Goal: Task Accomplishment & Management: Manage account settings

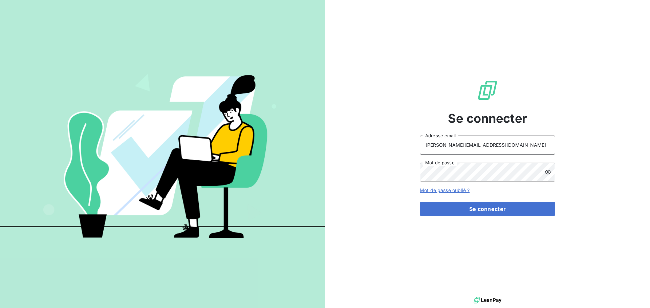
click at [512, 146] on input "[PERSON_NAME][EMAIL_ADDRESS][DOMAIN_NAME]" at bounding box center [487, 145] width 135 height 19
type input "[EMAIL_ADDRESS][DOMAIN_NAME]"
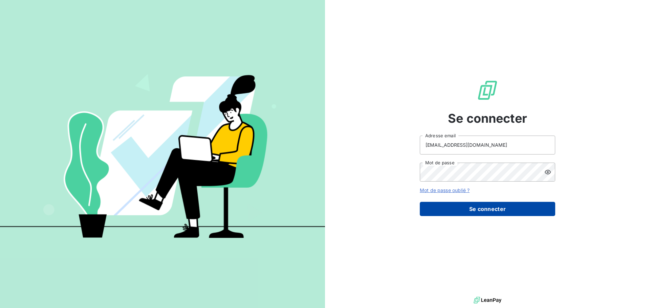
click at [503, 211] on button "Se connecter" at bounding box center [487, 209] width 135 height 14
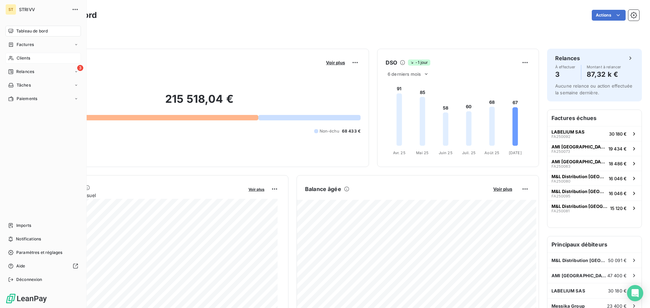
click at [28, 56] on span "Clients" at bounding box center [24, 58] width 14 height 6
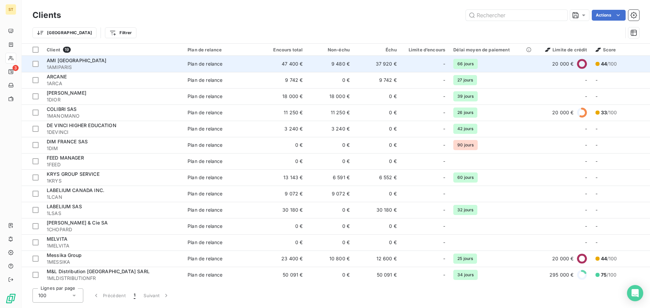
click at [68, 60] on span "AMI [GEOGRAPHIC_DATA]" at bounding box center [77, 61] width 60 height 6
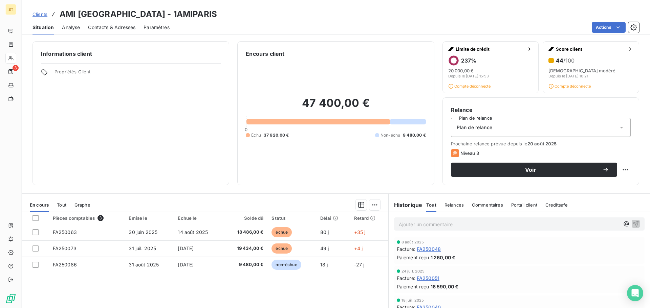
click at [104, 28] on span "Contacts & Adresses" at bounding box center [111, 27] width 47 height 7
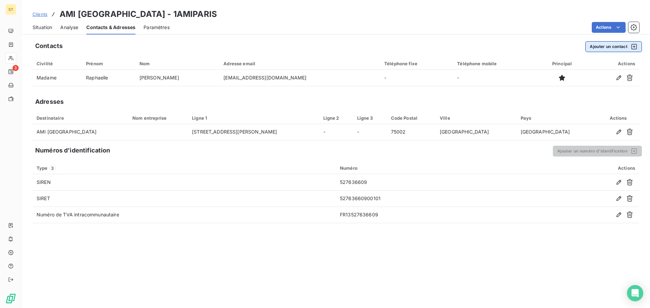
click at [608, 47] on button "Ajouter un contact" at bounding box center [613, 46] width 57 height 11
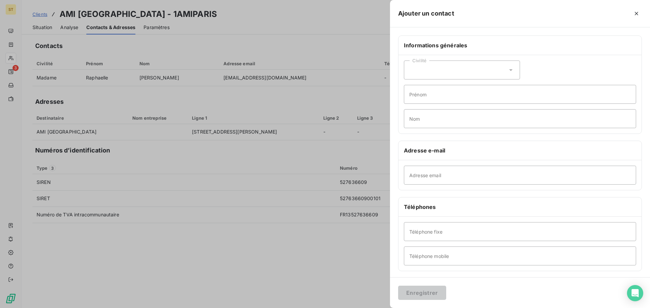
click at [508, 72] on icon at bounding box center [510, 70] width 7 height 7
click at [490, 88] on li "Madame" at bounding box center [462, 87] width 116 height 12
click at [438, 175] on input "Adresse email" at bounding box center [520, 175] width 232 height 19
paste input "vlozada@amiparis.fr"
type input "vlozada@amiparis.fr"
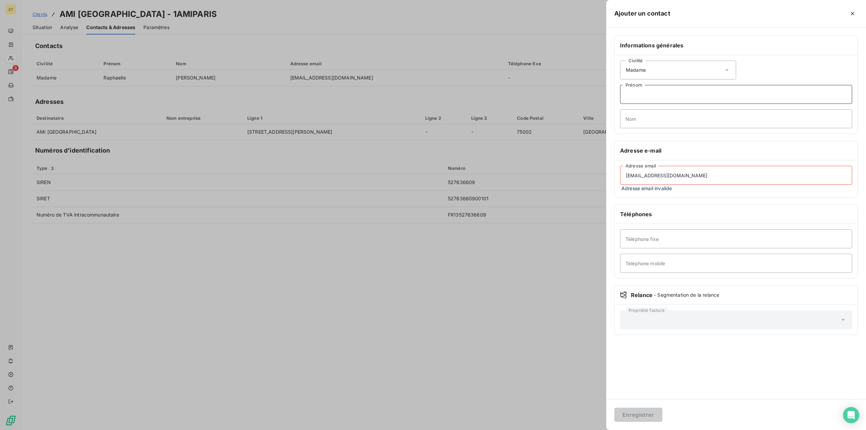
click at [649, 98] on input "Prénom" at bounding box center [736, 94] width 232 height 19
paste input "Viviana LOZADA"
type input "Viviana LOZADA"
click at [649, 114] on input "Nom" at bounding box center [736, 118] width 232 height 19
paste input "Viviana LOZADA"
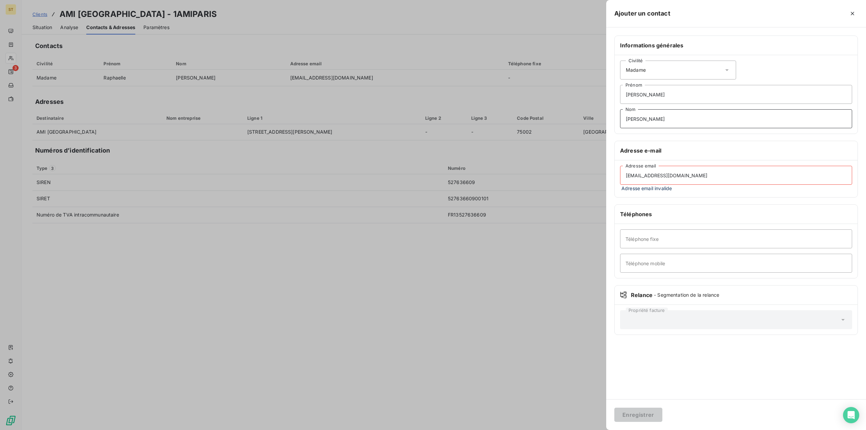
drag, startPoint x: 643, startPoint y: 118, endPoint x: 546, endPoint y: 114, distance: 96.9
click at [555, 308] on div "Ajouter un contact Informations générales Civilité Madame Viviana LOZADA Prénom…" at bounding box center [433, 430] width 866 height 0
type input "LOZADA"
drag, startPoint x: 643, startPoint y: 95, endPoint x: 741, endPoint y: 105, distance: 99.3
click at [649, 105] on div "Civilité Madame Viviana LOZADA Prénom LOZADA Nom" at bounding box center [736, 94] width 243 height 79
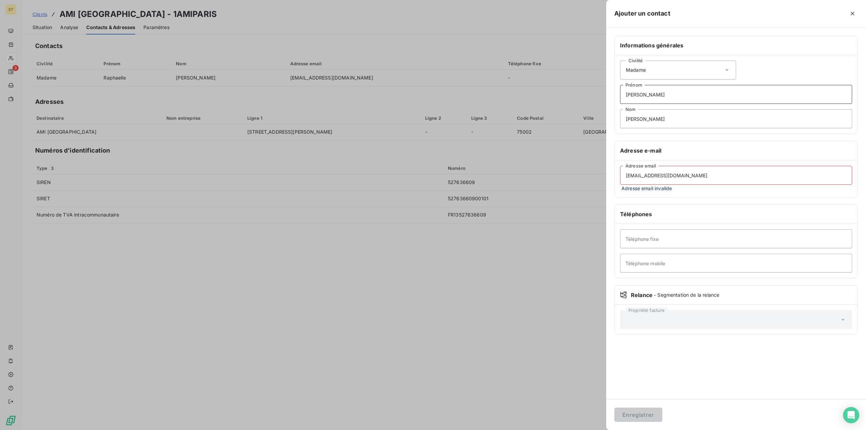
type input "Viviana"
drag, startPoint x: 672, startPoint y: 174, endPoint x: 618, endPoint y: 174, distance: 53.8
click at [618, 174] on div "vlozada@amiparis.fr Adresse email Adresse email invalide" at bounding box center [736, 178] width 243 height 37
click at [649, 183] on input "vlozada@amiparis.fr" at bounding box center [736, 175] width 232 height 19
drag, startPoint x: 709, startPoint y: 180, endPoint x: 601, endPoint y: 180, distance: 108.6
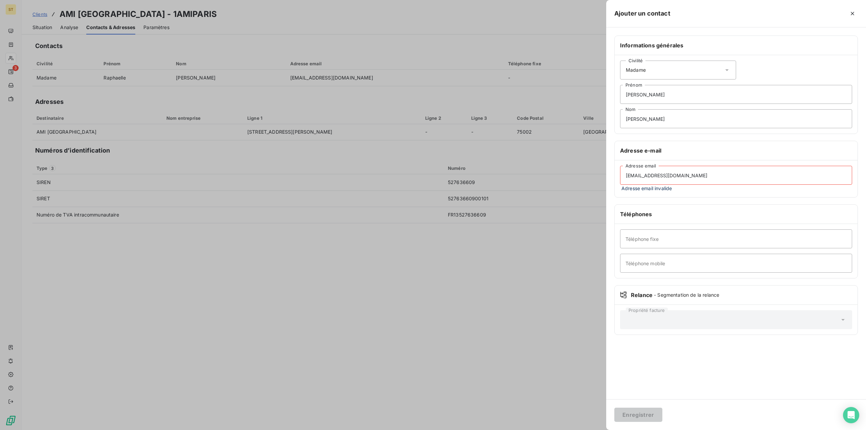
click at [608, 180] on div "Informations générales Civilité Madame Viviana Prénom LOZADA Nom Adresse e-mail…" at bounding box center [736, 190] width 260 height 308
click at [649, 176] on input "vlozada@amiparis.fr" at bounding box center [736, 175] width 232 height 19
type input "vlozada@amiparis.fr"
click at [649, 308] on button "Enregistrer" at bounding box center [638, 415] width 48 height 14
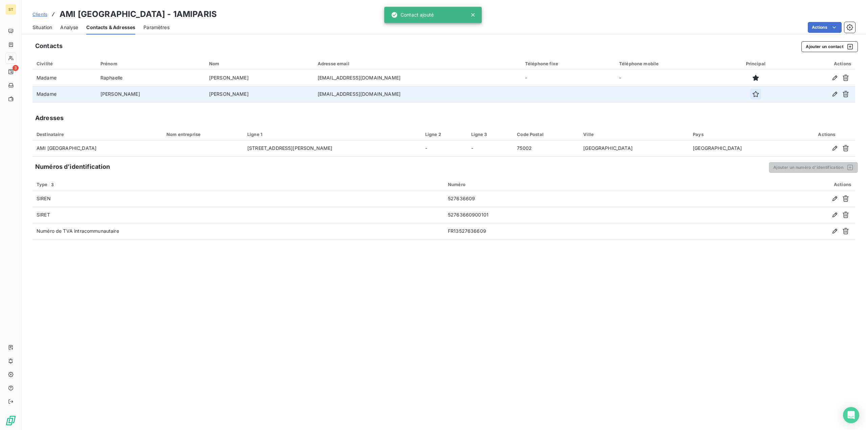
click at [649, 95] on icon "button" at bounding box center [756, 94] width 7 height 7
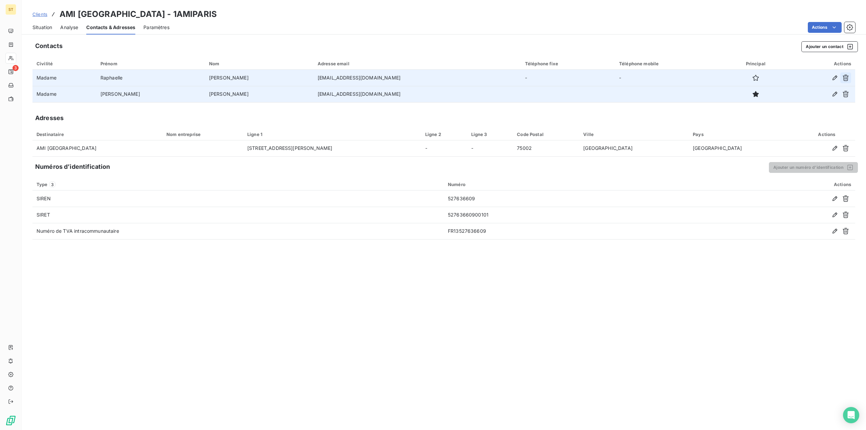
click at [649, 81] on button "button" at bounding box center [846, 77] width 11 height 11
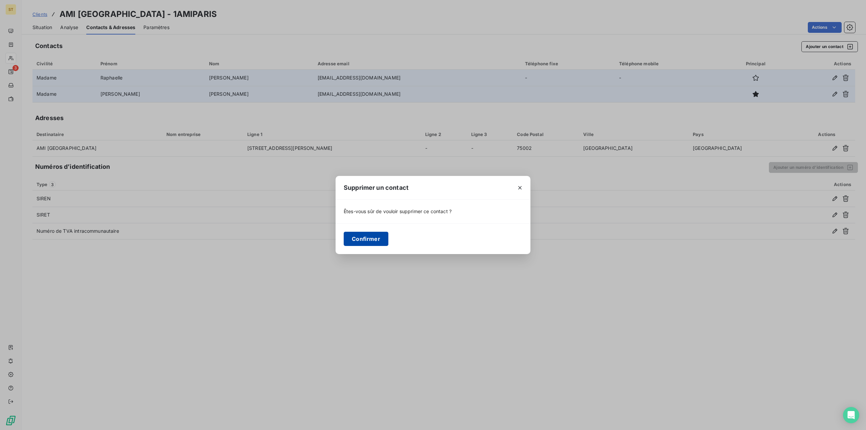
click at [366, 238] on button "Confirmer" at bounding box center [366, 239] width 45 height 14
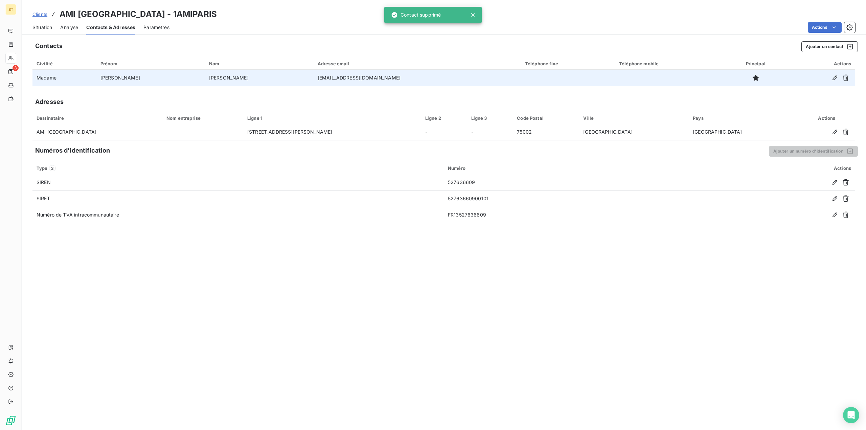
drag, startPoint x: 43, startPoint y: 13, endPoint x: 43, endPoint y: 21, distance: 8.1
click at [43, 13] on span "Clients" at bounding box center [39, 14] width 15 height 5
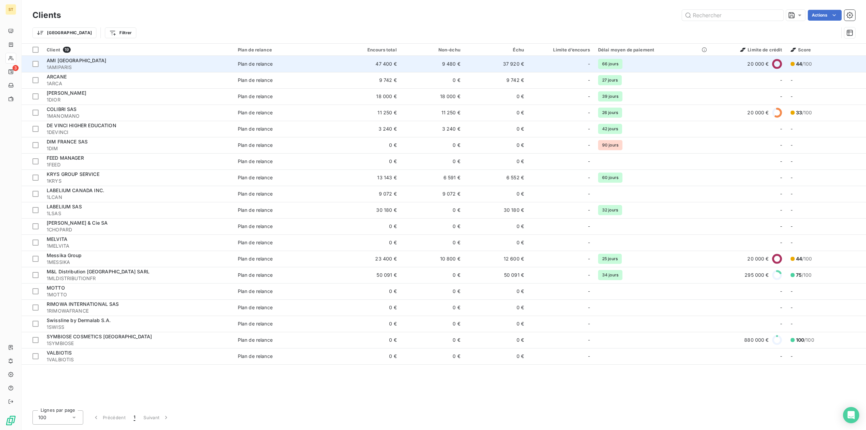
click at [53, 66] on span "1AMIPARIS" at bounding box center [138, 67] width 183 height 7
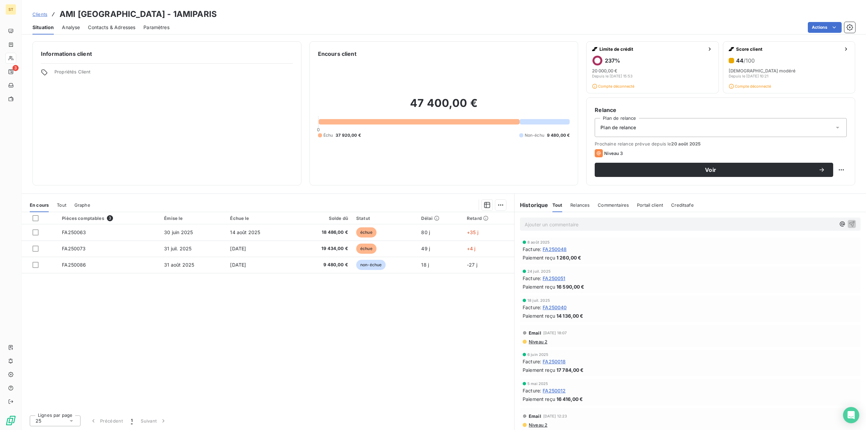
click at [38, 17] on link "Clients" at bounding box center [39, 14] width 15 height 7
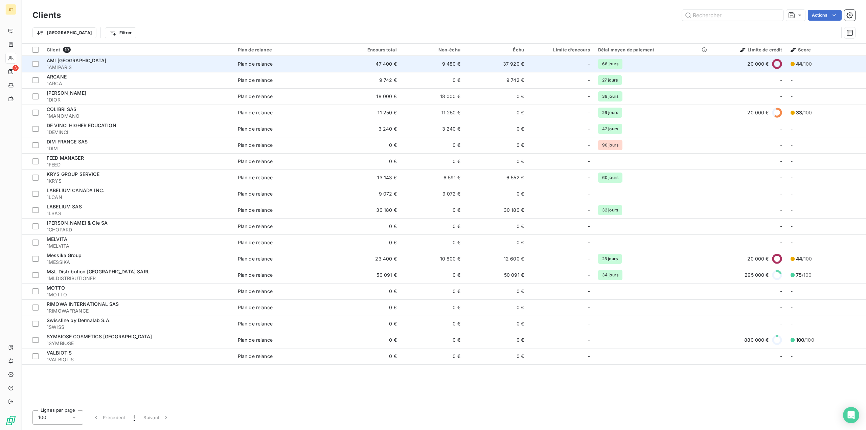
click at [66, 64] on span "1AMIPARIS" at bounding box center [138, 67] width 183 height 7
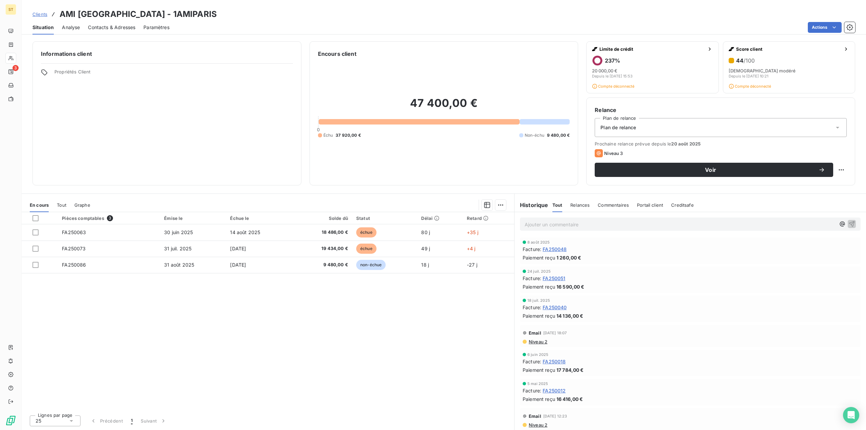
click at [111, 31] on div "Contacts & Adresses" at bounding box center [111, 27] width 47 height 14
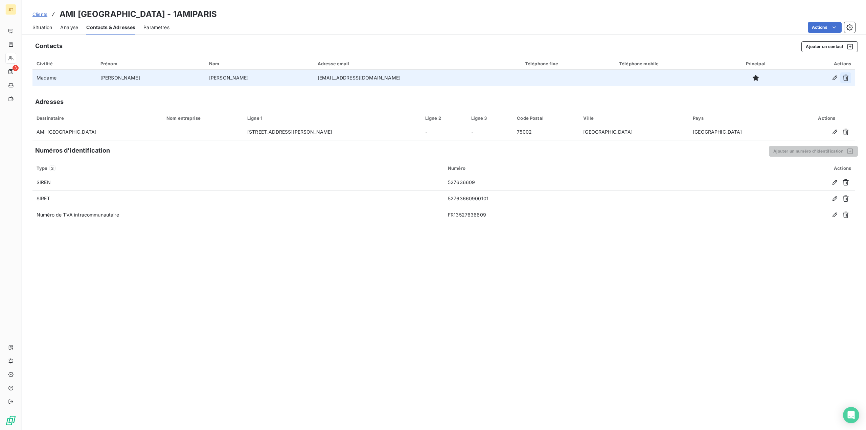
click at [649, 77] on icon "button" at bounding box center [846, 77] width 7 height 7
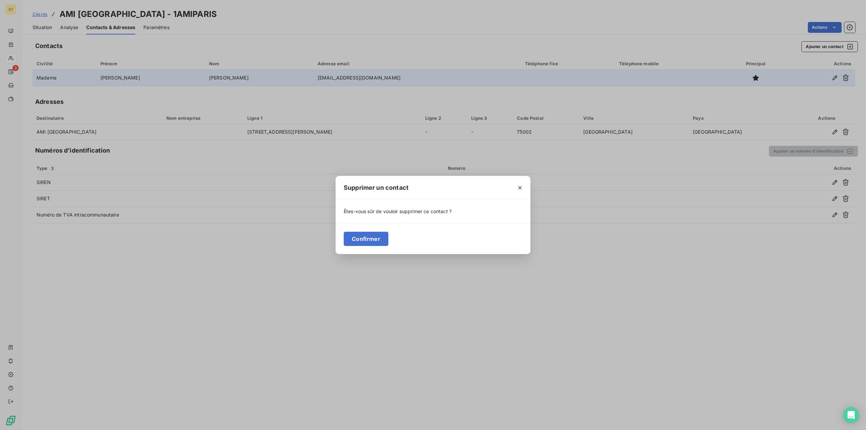
drag, startPoint x: 374, startPoint y: 237, endPoint x: 391, endPoint y: 221, distance: 23.5
click at [374, 238] on button "Confirmer" at bounding box center [366, 239] width 45 height 14
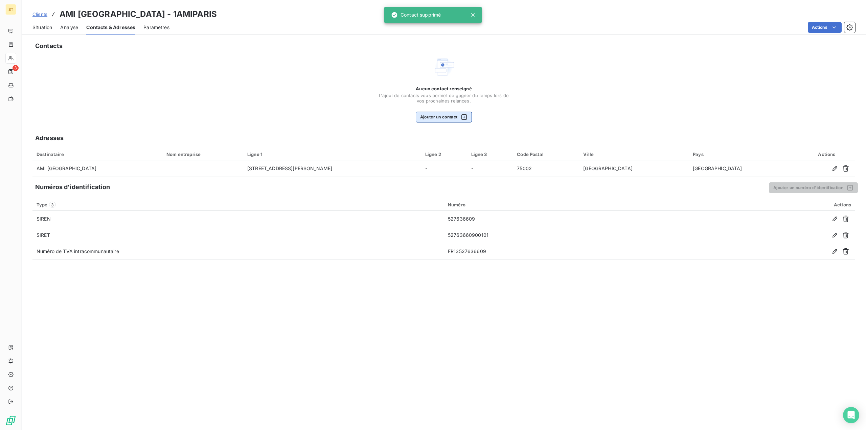
click at [426, 114] on button "Ajouter un contact" at bounding box center [444, 117] width 57 height 11
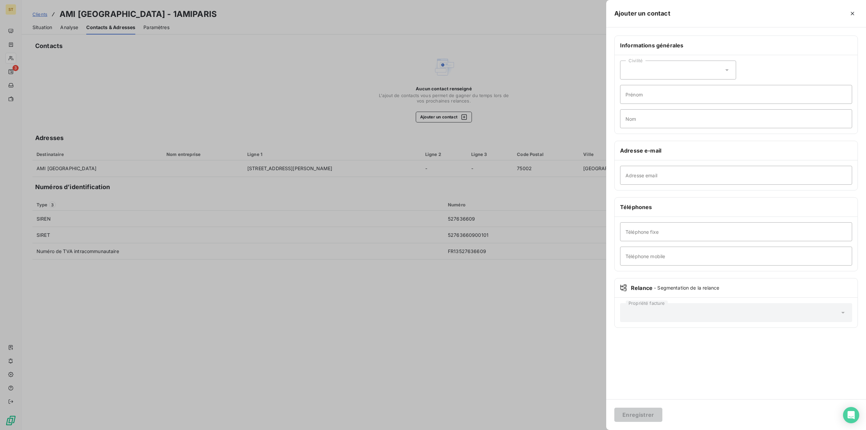
click at [649, 71] on icon at bounding box center [727, 70] width 7 height 7
click at [625, 87] on input "radio" at bounding box center [627, 87] width 7 height 7
click at [649, 176] on input "Adresse email" at bounding box center [736, 175] width 232 height 19
paste input "iboudrouane@amiparis.fr"
type input "iboudrouane@amiparis.fr"
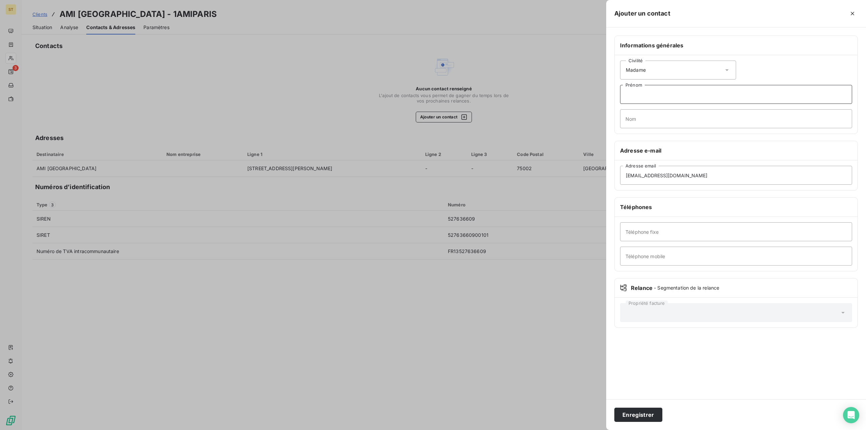
click at [649, 94] on input "Prénom" at bounding box center [736, 94] width 232 height 19
paste input "Imane BOUDROUANE"
type input "Imane BOUDROUANE"
click at [649, 114] on input "Nom" at bounding box center [736, 118] width 232 height 19
paste input "Imane BOUDROUANE"
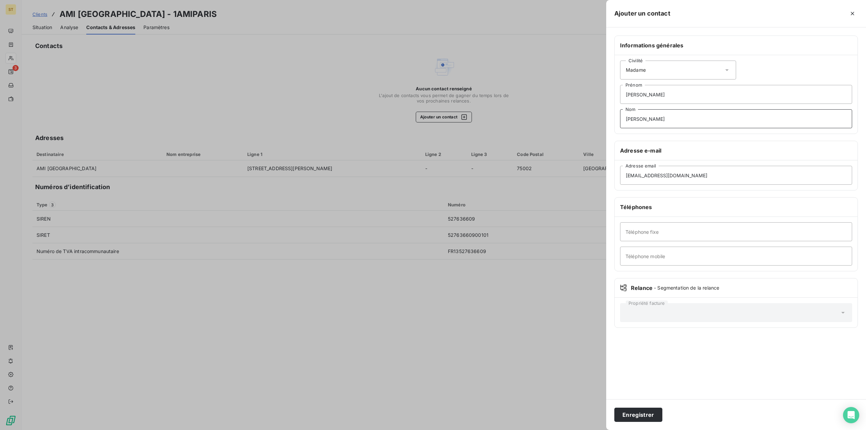
drag, startPoint x: 641, startPoint y: 119, endPoint x: 515, endPoint y: 118, distance: 126.6
click at [520, 308] on div "Ajouter un contact Informations générales Civilité Madame Imane BOUDROUANE Prén…" at bounding box center [433, 430] width 866 height 0
type input "BOUDROUANE"
drag, startPoint x: 640, startPoint y: 96, endPoint x: 837, endPoint y: 92, distance: 197.0
click at [649, 96] on input "Imane BOUDROUANE" at bounding box center [736, 94] width 232 height 19
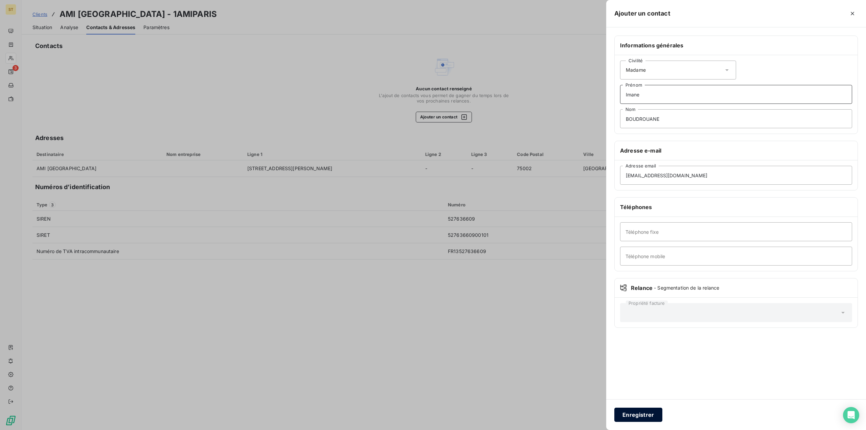
type input "Imane"
click at [641, 308] on button "Enregistrer" at bounding box center [638, 415] width 48 height 14
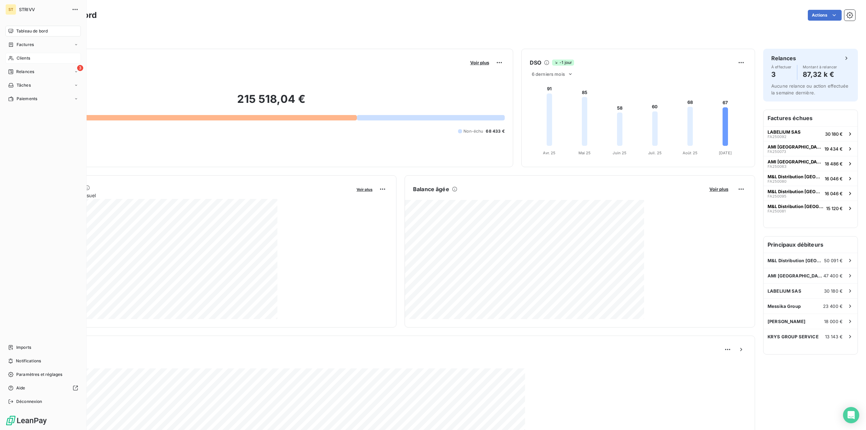
click at [26, 59] on span "Clients" at bounding box center [24, 58] width 14 height 6
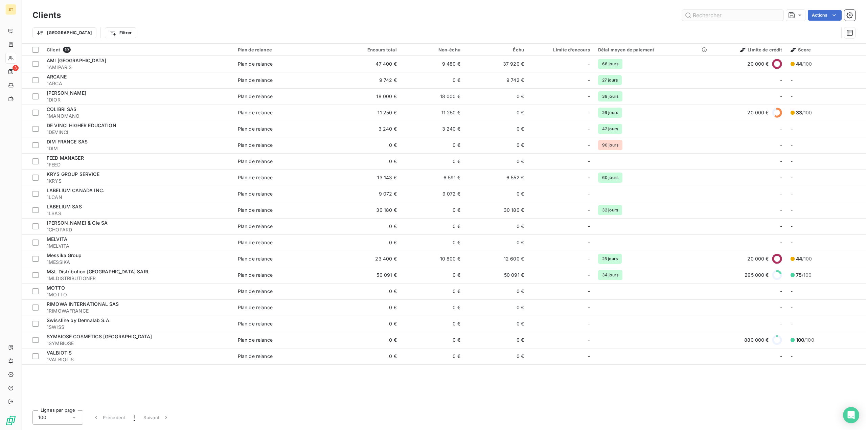
click at [696, 17] on input "text" at bounding box center [733, 15] width 102 height 11
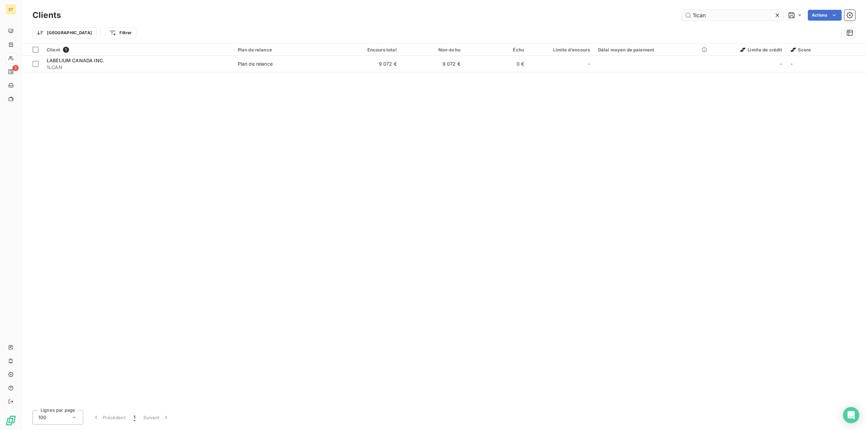
type input "1lcan"
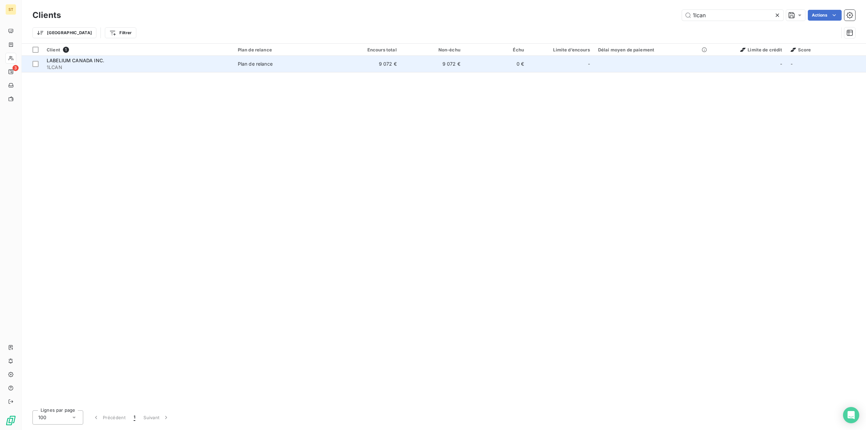
click at [488, 70] on td "0 €" at bounding box center [497, 64] width 64 height 16
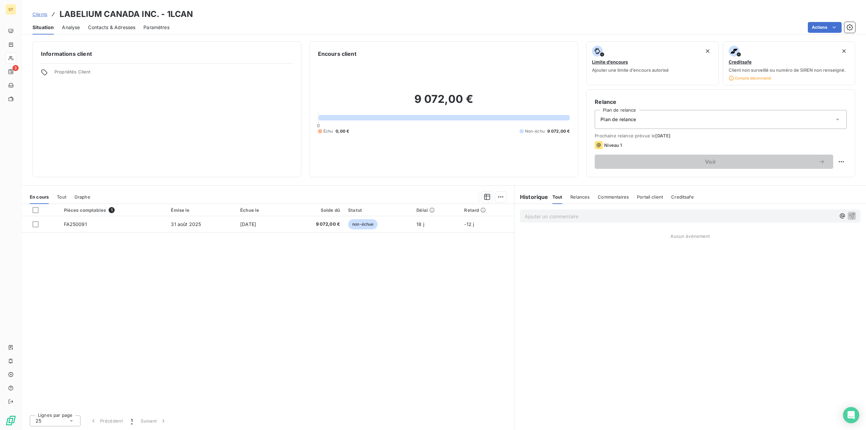
click at [547, 218] on p "Ajouter un commentaire ﻿" at bounding box center [680, 216] width 311 height 8
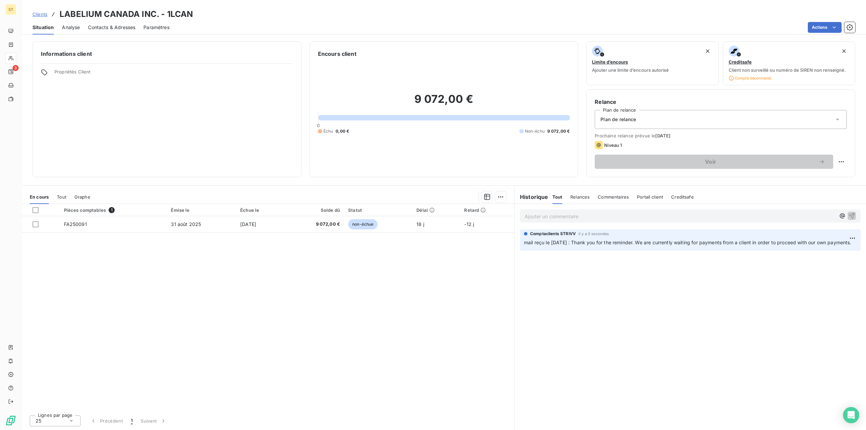
click at [46, 16] on span "Clients" at bounding box center [39, 14] width 15 height 5
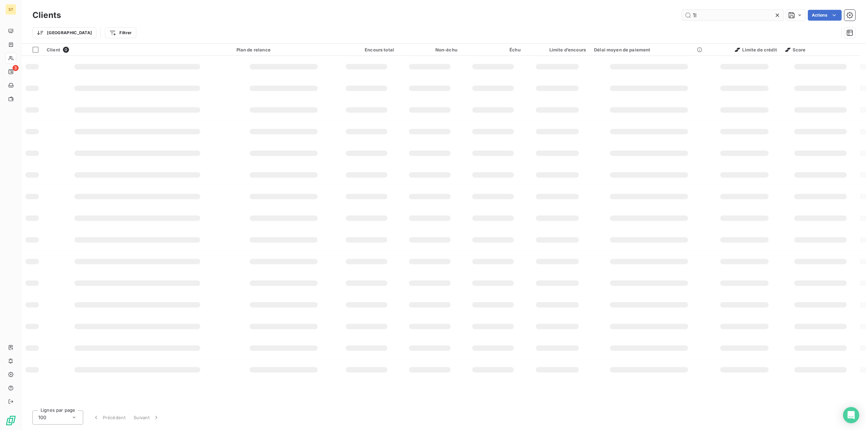
type input "1"
type input "labelium"
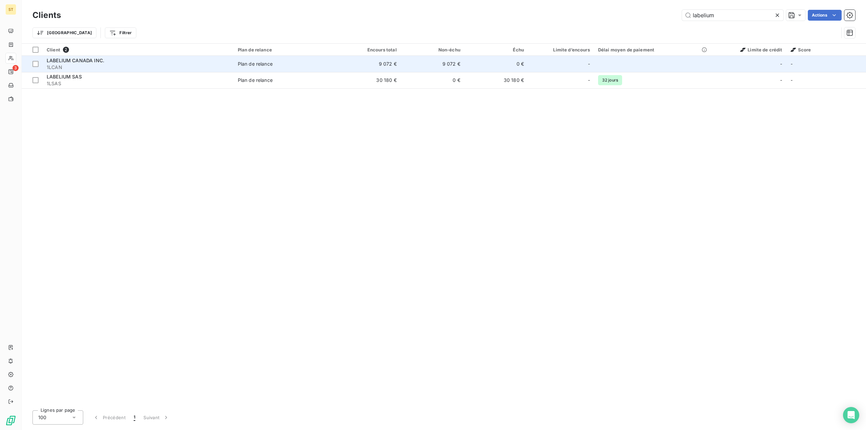
click at [103, 62] on span "LABELIUM CANADA INC." at bounding box center [76, 61] width 58 height 6
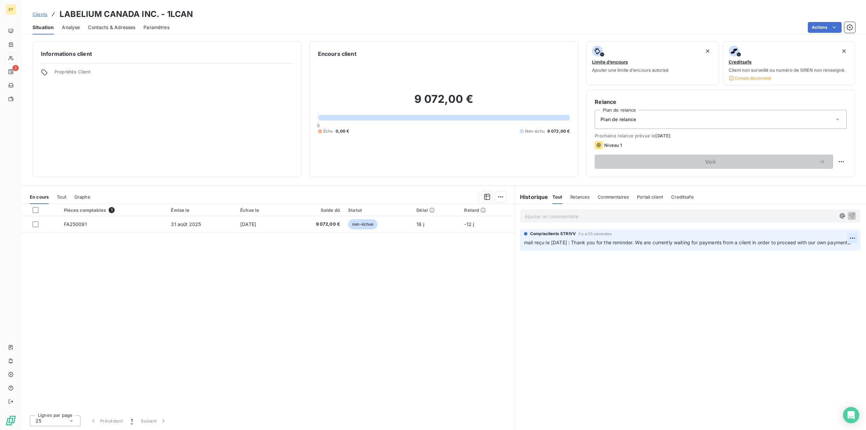
click at [852, 242] on html "ST 3 Clients LABELIUM CANADA INC. - 1LCAN Situation Analyse Contacts & Adresses…" at bounding box center [433, 215] width 866 height 430
click at [845, 264] on div "Supprimer" at bounding box center [837, 265] width 38 height 11
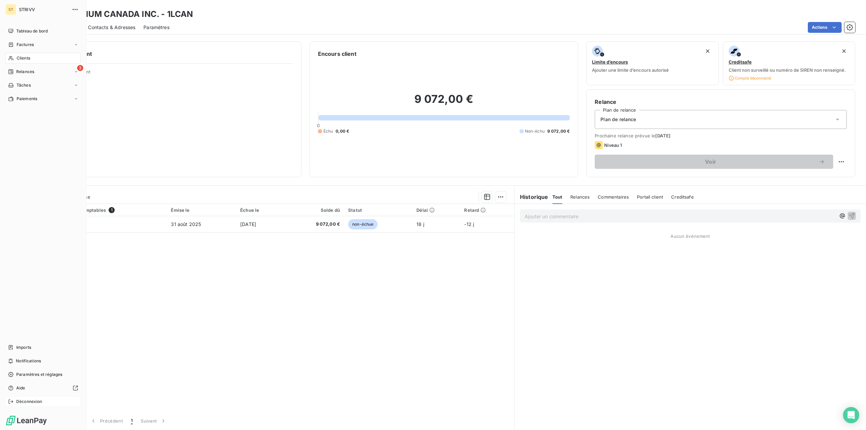
click at [30, 402] on span "Déconnexion" at bounding box center [29, 402] width 26 height 6
